Goal: Task Accomplishment & Management: Use online tool/utility

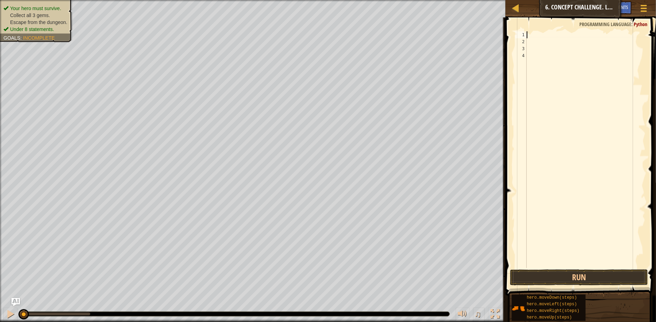
scroll to position [2, 0]
click at [534, 36] on div at bounding box center [585, 156] width 120 height 251
type textarea "j"
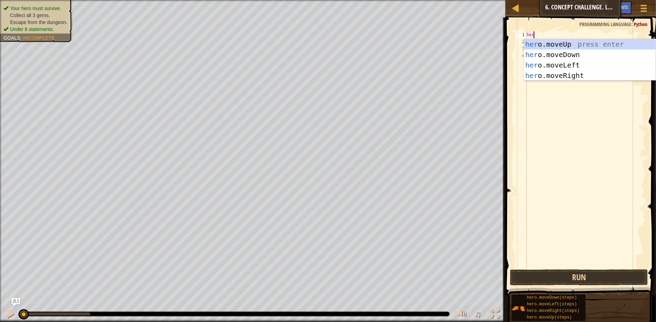
type textarea "hero"
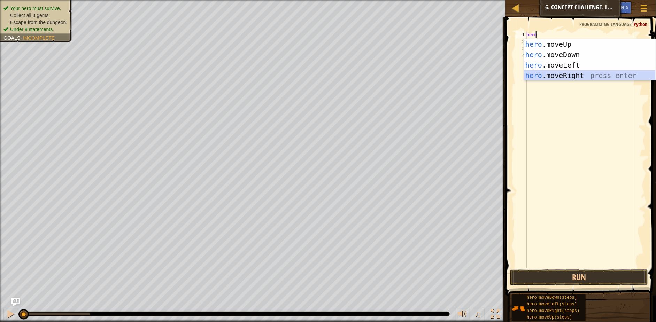
click at [582, 74] on div "hero .moveUp press enter hero .moveDown press enter hero .moveLeft press enter …" at bounding box center [590, 70] width 132 height 63
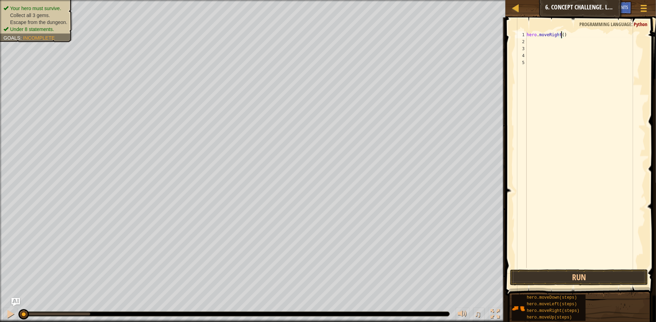
click at [561, 32] on div "hero . moveRight ( )" at bounding box center [585, 156] width 120 height 251
type textarea "hero.moveRight(1)"
click at [546, 42] on div "hero . moveRight ( 1 )" at bounding box center [585, 156] width 120 height 251
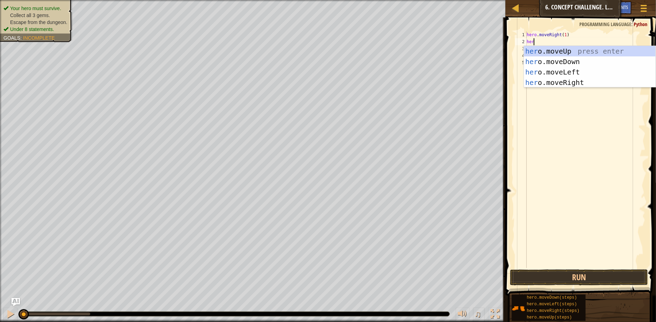
type textarea "hero"
click at [559, 53] on div "hero .moveUp press enter hero .moveDown press enter hero .moveLeft press enter …" at bounding box center [590, 77] width 132 height 63
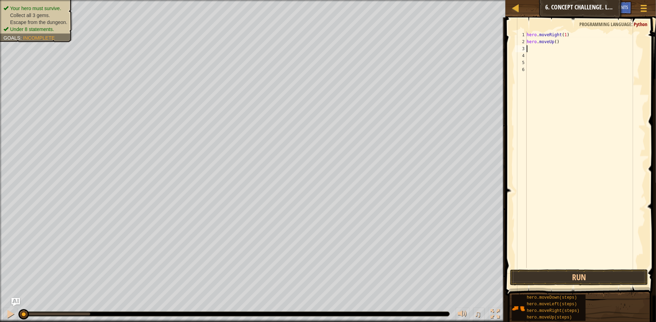
click at [567, 52] on div "hero . moveRight ( 1 ) hero . moveUp ( )" at bounding box center [585, 156] width 120 height 251
click at [565, 47] on div "hero . moveRight ( 1 ) hero . moveUp ( )" at bounding box center [585, 156] width 120 height 251
click at [554, 41] on div "hero . moveRight ( 1 ) hero . moveUp ( )" at bounding box center [585, 156] width 120 height 251
type textarea "hero.moveUp(3)"
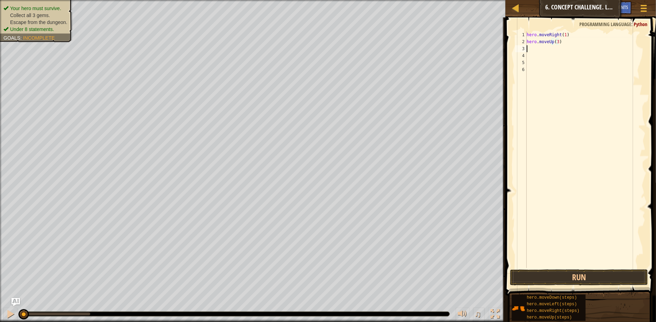
click at [554, 52] on div "hero . moveRight ( 1 ) hero . moveUp ( 3 )" at bounding box center [585, 156] width 120 height 251
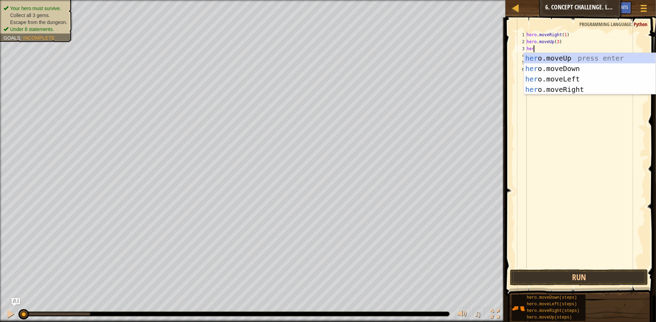
type textarea "hero"
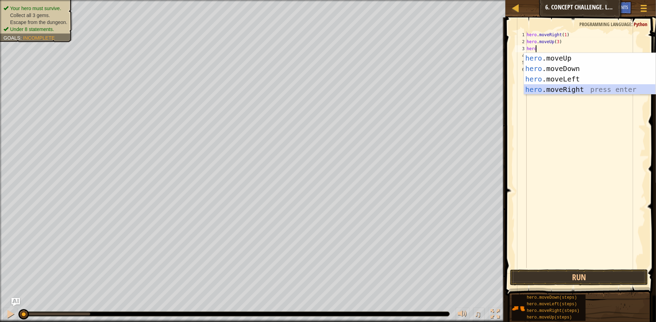
click at [561, 88] on div "hero .moveUp press enter hero .moveDown press enter hero .moveLeft press enter …" at bounding box center [590, 84] width 132 height 63
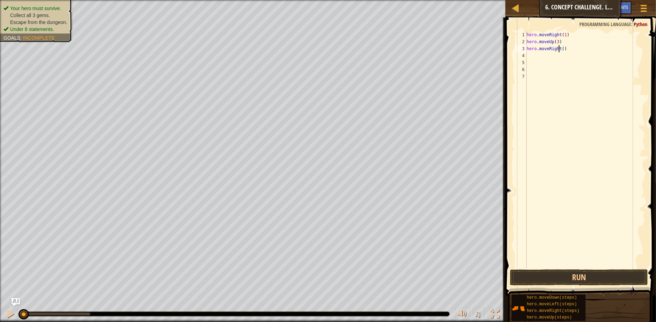
click at [560, 48] on div "hero . moveRight ( 1 ) hero . moveUp ( 3 ) hero . moveRight ( )" at bounding box center [585, 156] width 120 height 251
click at [561, 48] on div "hero . moveRight ( 1 ) hero . moveUp ( 3 ) hero . moveRight ( )" at bounding box center [585, 156] width 120 height 251
type textarea "hero.moveRight(2)"
click at [557, 57] on div "hero . moveRight ( 1 ) hero . moveUp ( 3 ) hero . moveRight ( 2 )" at bounding box center [585, 156] width 120 height 251
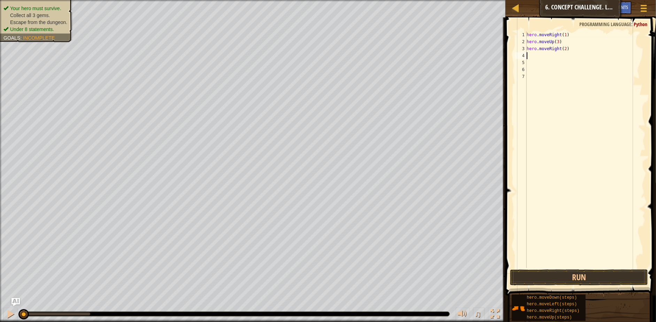
scroll to position [3, 0]
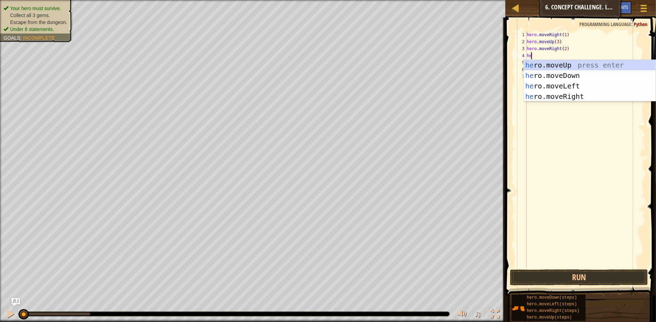
type textarea "her"
click at [555, 76] on div "her o.moveUp press enter her o.moveDown press enter her o.moveLeft press enter …" at bounding box center [590, 91] width 132 height 63
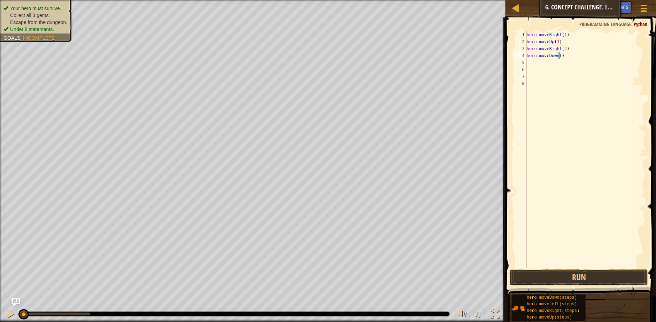
click at [559, 56] on div "hero . moveRight ( 1 ) hero . moveUp ( 3 ) hero . moveRight ( 2 ) hero . moveDo…" at bounding box center [585, 156] width 120 height 251
type textarea "hero.moveDown(3)"
click at [535, 62] on div "hero . moveRight ( 1 ) hero . moveUp ( 3 ) hero . moveRight ( 2 ) hero . moveDo…" at bounding box center [585, 156] width 120 height 251
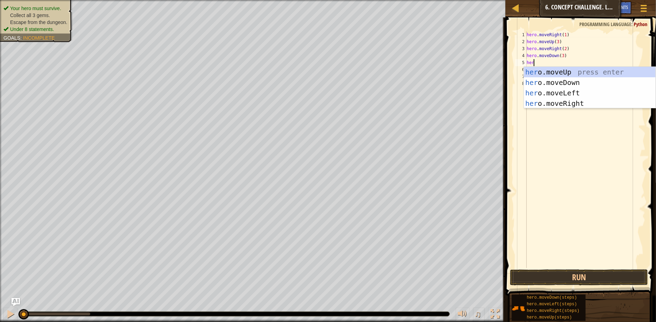
type textarea "hero"
drag, startPoint x: 550, startPoint y: 95, endPoint x: 549, endPoint y: 83, distance: 12.3
click at [550, 95] on div "hero .moveUp press enter hero .moveDown press enter hero .moveLeft press enter …" at bounding box center [590, 98] width 132 height 63
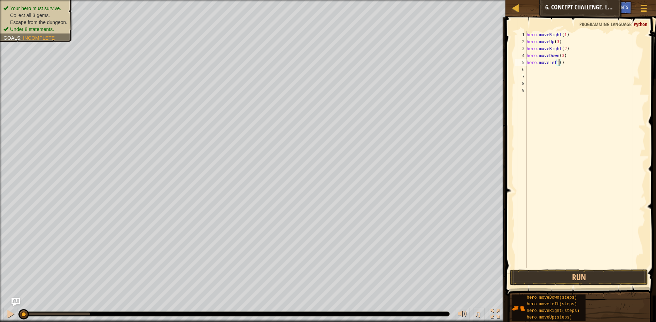
click at [558, 62] on div "hero . moveRight ( 1 ) hero . moveUp ( 3 ) hero . moveRight ( 2 ) hero . moveDo…" at bounding box center [585, 156] width 120 height 251
type textarea "hero.moveLeft(1)"
click at [547, 70] on div "hero . moveRight ( 1 ) hero . moveUp ( 3 ) hero . moveRight ( 2 ) hero . moveDo…" at bounding box center [585, 156] width 120 height 251
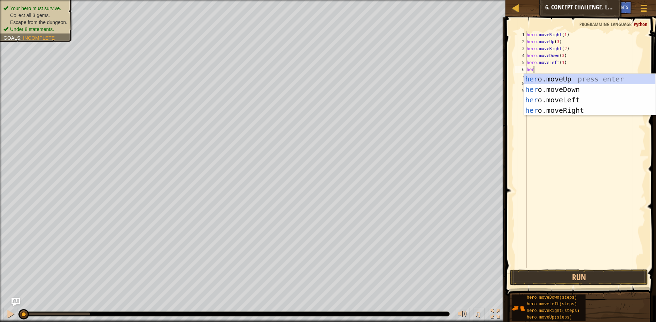
scroll to position [3, 0]
type textarea "hero"
